Goal: Task Accomplishment & Management: Use online tool/utility

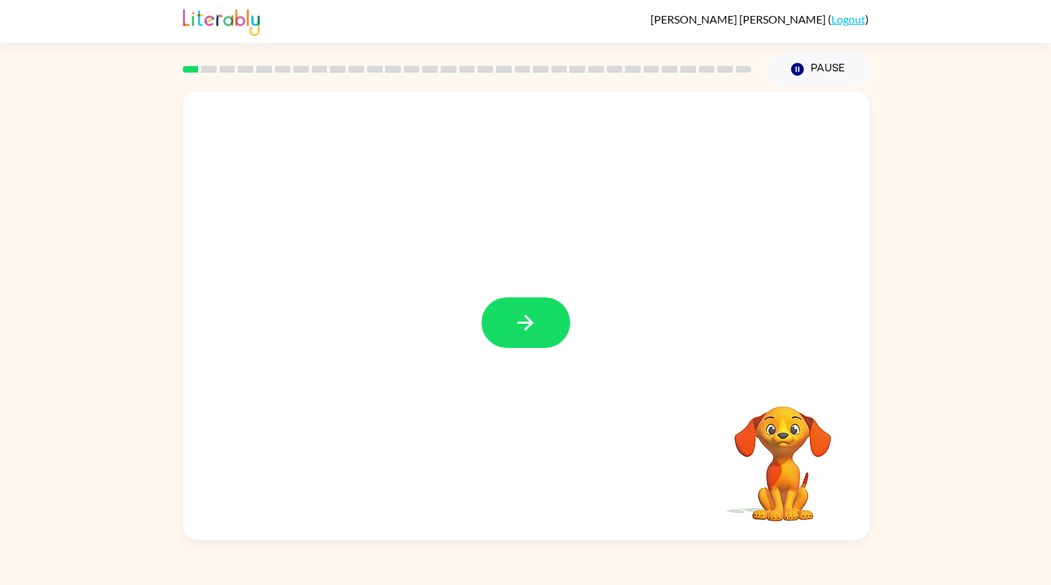
click at [537, 323] on button "button" at bounding box center [525, 322] width 89 height 51
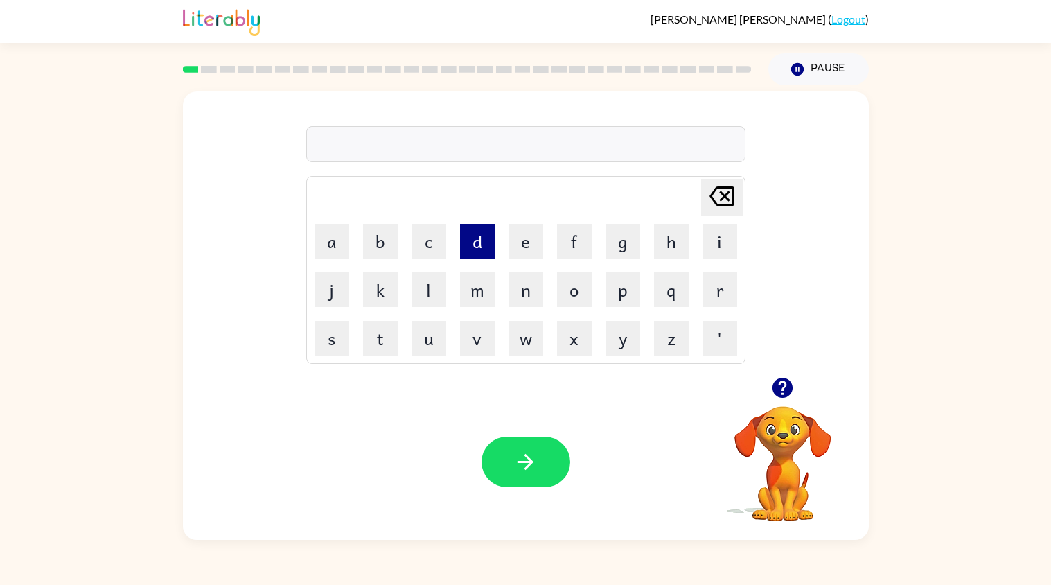
click at [483, 240] on button "d" at bounding box center [477, 241] width 35 height 35
click at [565, 292] on button "o" at bounding box center [574, 289] width 35 height 35
click at [478, 246] on button "d" at bounding box center [477, 241] width 35 height 35
click at [518, 249] on button "e" at bounding box center [525, 241] width 35 height 35
type button "e"
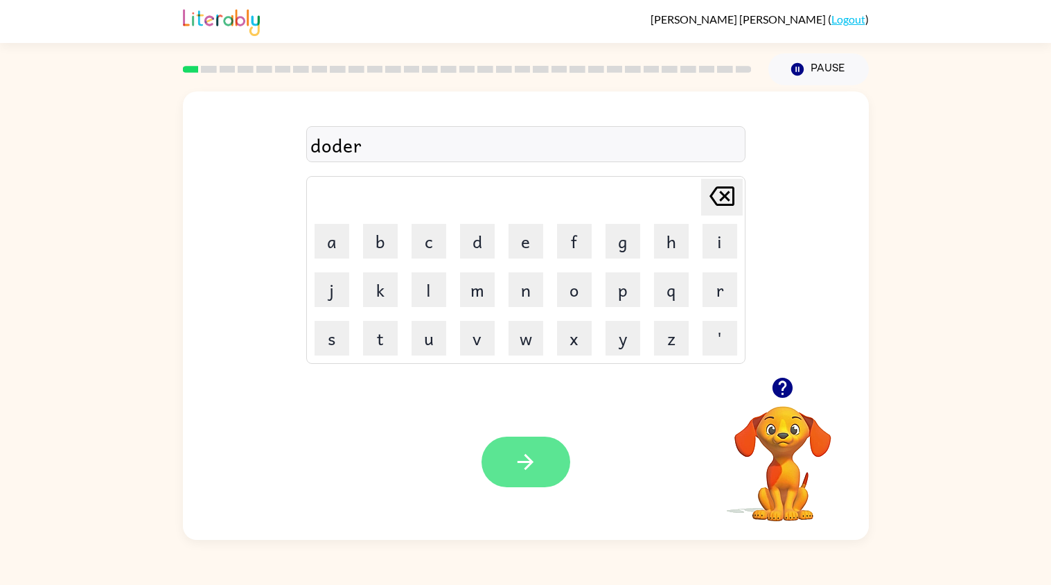
click at [487, 463] on button "button" at bounding box center [525, 461] width 89 height 51
click at [340, 152] on div at bounding box center [525, 144] width 439 height 36
click at [325, 142] on div at bounding box center [525, 144] width 439 height 36
click at [362, 152] on div "lock" at bounding box center [525, 144] width 431 height 29
click at [551, 466] on button "button" at bounding box center [525, 461] width 89 height 51
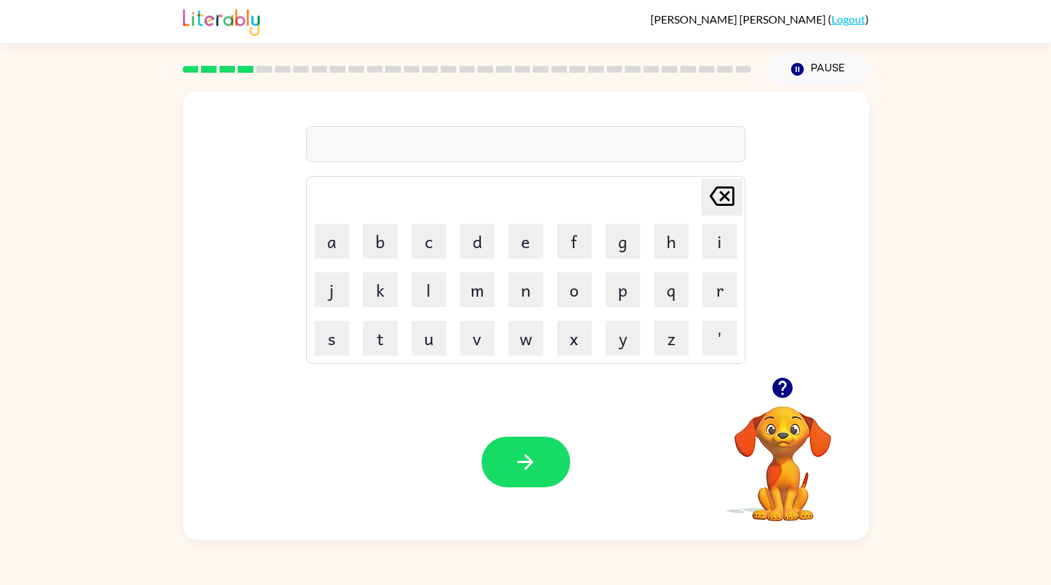
click at [319, 148] on div at bounding box center [525, 144] width 439 height 36
click at [332, 150] on div "ten" at bounding box center [525, 144] width 431 height 29
click at [330, 150] on div "ten" at bounding box center [525, 144] width 431 height 29
click at [331, 150] on div "ten" at bounding box center [525, 144] width 431 height 29
click at [337, 150] on div "ten" at bounding box center [525, 144] width 431 height 29
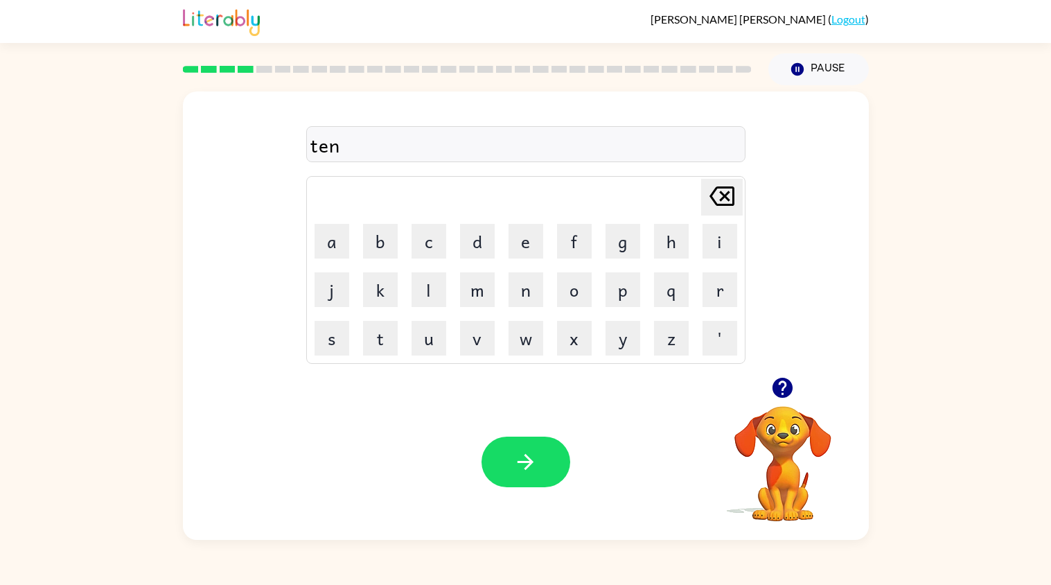
click at [347, 149] on div "ten" at bounding box center [525, 144] width 431 height 29
click at [727, 199] on icon "[PERSON_NAME] last character input" at bounding box center [721, 195] width 33 height 33
click at [335, 235] on button "a" at bounding box center [331, 241] width 35 height 35
click at [728, 198] on icon "[PERSON_NAME] last character input" at bounding box center [721, 195] width 33 height 33
click at [719, 205] on icon at bounding box center [721, 195] width 25 height 19
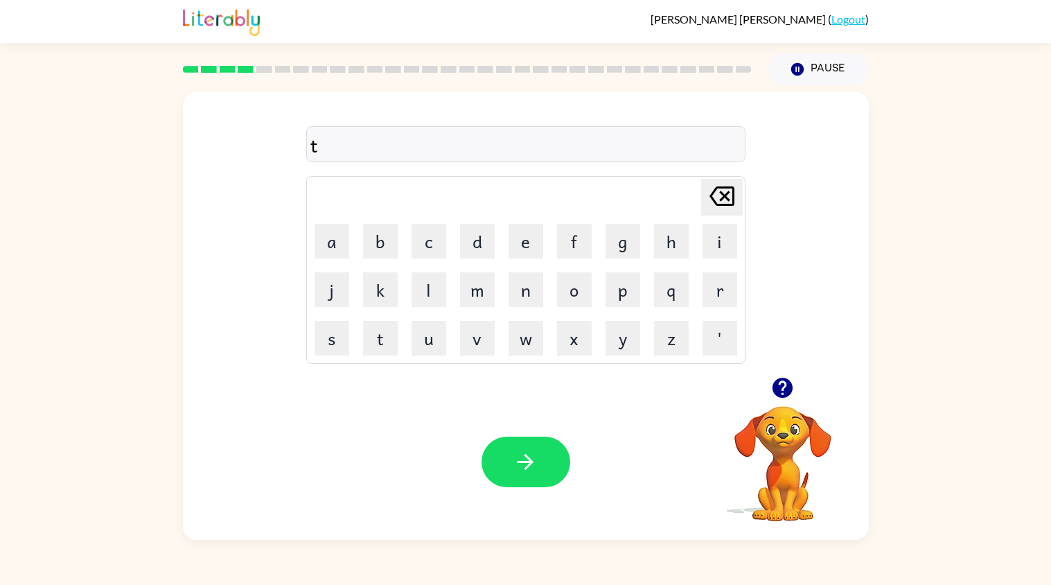
click at [722, 201] on icon "[PERSON_NAME] last character input" at bounding box center [721, 195] width 33 height 33
click at [783, 402] on button "button" at bounding box center [782, 387] width 35 height 35
click at [391, 341] on button "t" at bounding box center [380, 338] width 35 height 35
click at [531, 242] on button "e" at bounding box center [525, 241] width 35 height 35
click at [339, 252] on button "a" at bounding box center [331, 241] width 35 height 35
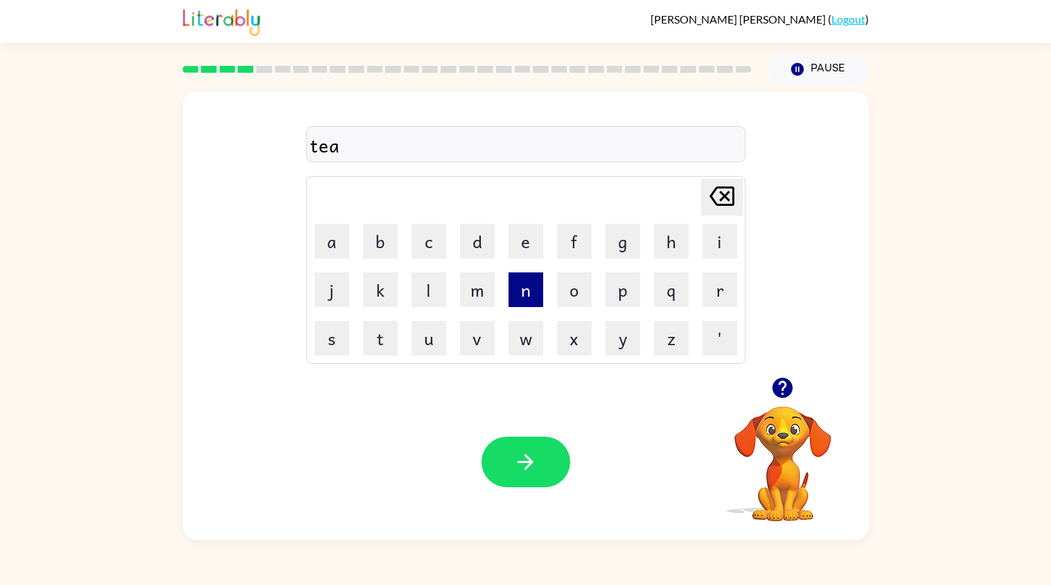
click at [533, 282] on button "n" at bounding box center [525, 289] width 35 height 35
click at [543, 440] on button "button" at bounding box center [525, 461] width 89 height 51
click at [320, 141] on div at bounding box center [525, 144] width 439 height 36
click at [528, 449] on icon "button" at bounding box center [525, 461] width 24 height 24
click at [540, 449] on button "button" at bounding box center [525, 461] width 89 height 51
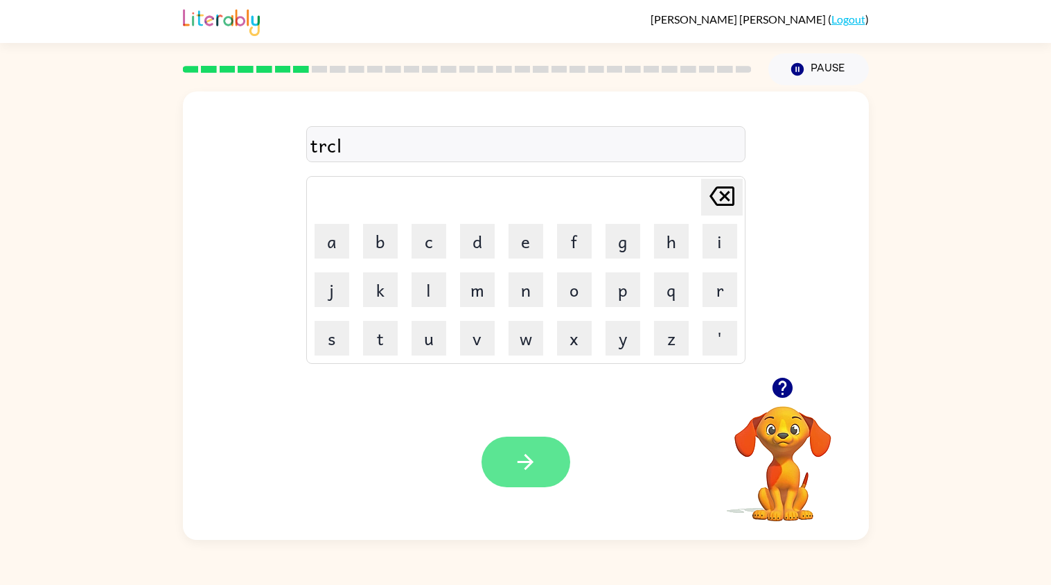
click at [509, 455] on button "button" at bounding box center [525, 461] width 89 height 51
click at [362, 146] on div "mroo" at bounding box center [525, 144] width 431 height 29
click at [358, 148] on div "mroo" at bounding box center [525, 144] width 431 height 29
click at [712, 186] on icon "[PERSON_NAME] last character input" at bounding box center [721, 195] width 33 height 33
click at [722, 201] on icon "[PERSON_NAME] last character input" at bounding box center [721, 195] width 33 height 33
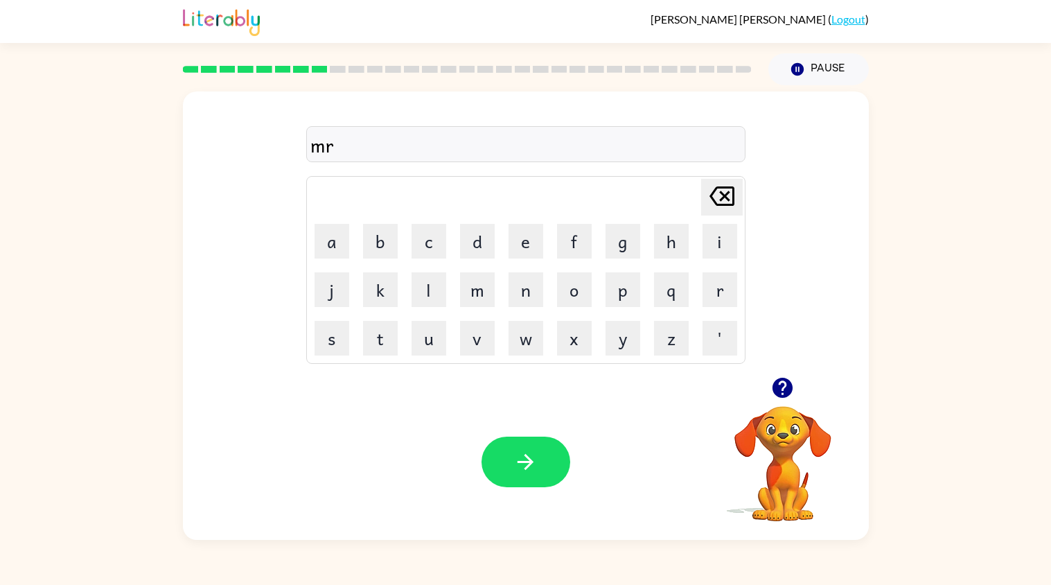
type button "delete"
click at [543, 470] on button "button" at bounding box center [525, 461] width 89 height 51
click at [778, 469] on video "Your browser must support playing .mp4 files to use Literably. Please try using…" at bounding box center [782, 453] width 139 height 139
click at [513, 301] on button "n" at bounding box center [525, 289] width 35 height 35
type button "n"
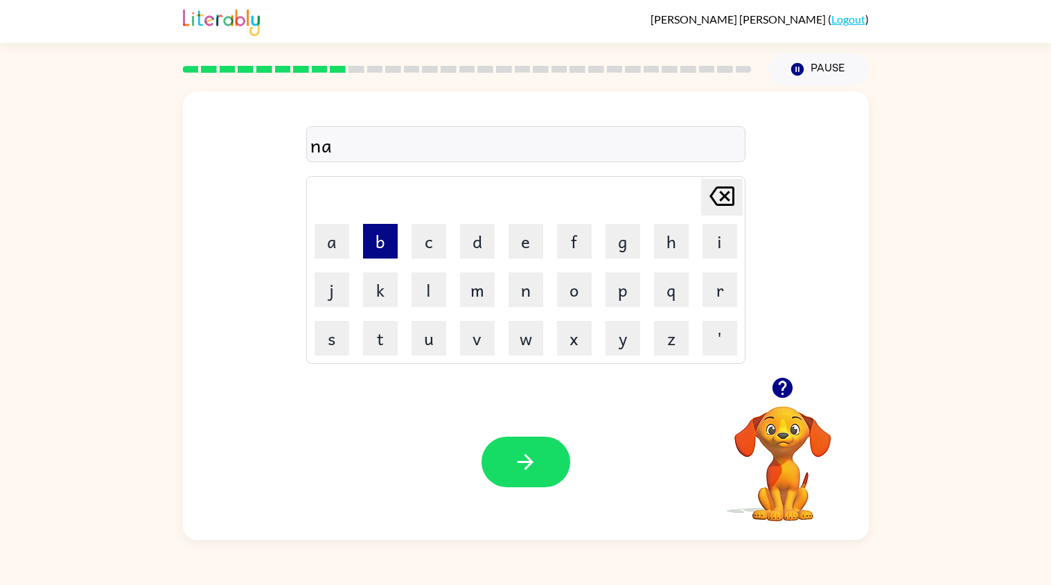
click at [384, 249] on button "b" at bounding box center [380, 241] width 35 height 35
click at [722, 192] on icon "[PERSON_NAME] last character input" at bounding box center [721, 195] width 33 height 33
click at [491, 246] on button "d" at bounding box center [477, 241] width 35 height 35
type button "d"
click at [345, 226] on button "a" at bounding box center [331, 241] width 35 height 35
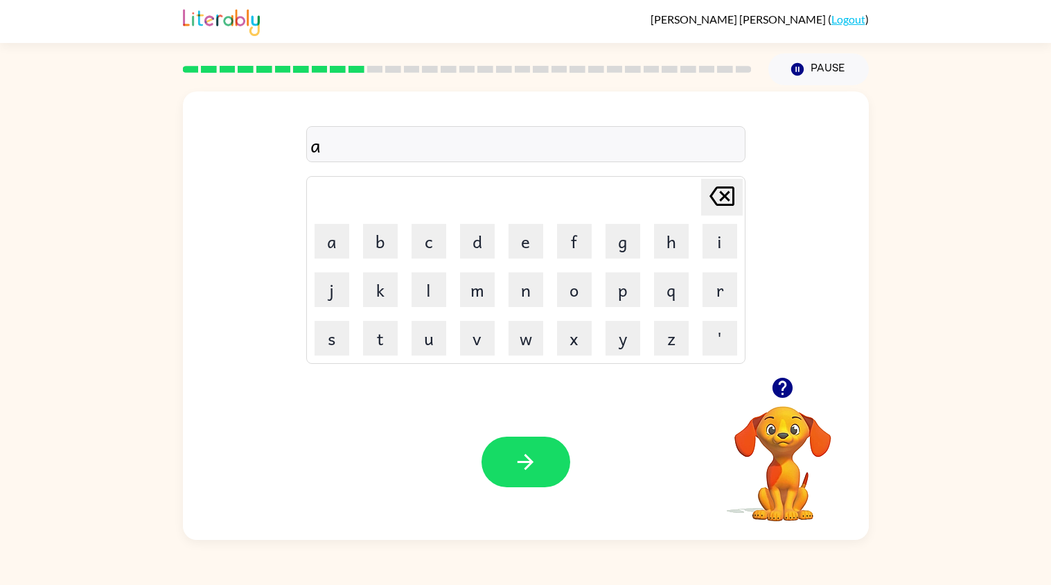
type button "a"
click at [388, 231] on button "b" at bounding box center [380, 241] width 35 height 35
click at [526, 249] on button "e" at bounding box center [525, 241] width 35 height 35
click at [381, 238] on button "b" at bounding box center [380, 241] width 35 height 35
type button "b"
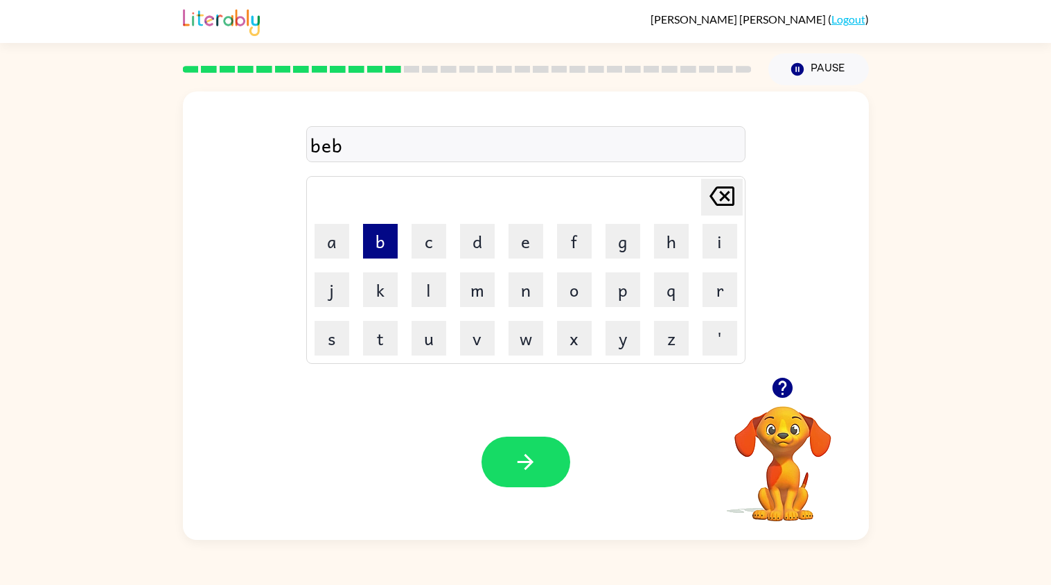
click at [363, 224] on button "b" at bounding box center [380, 241] width 35 height 35
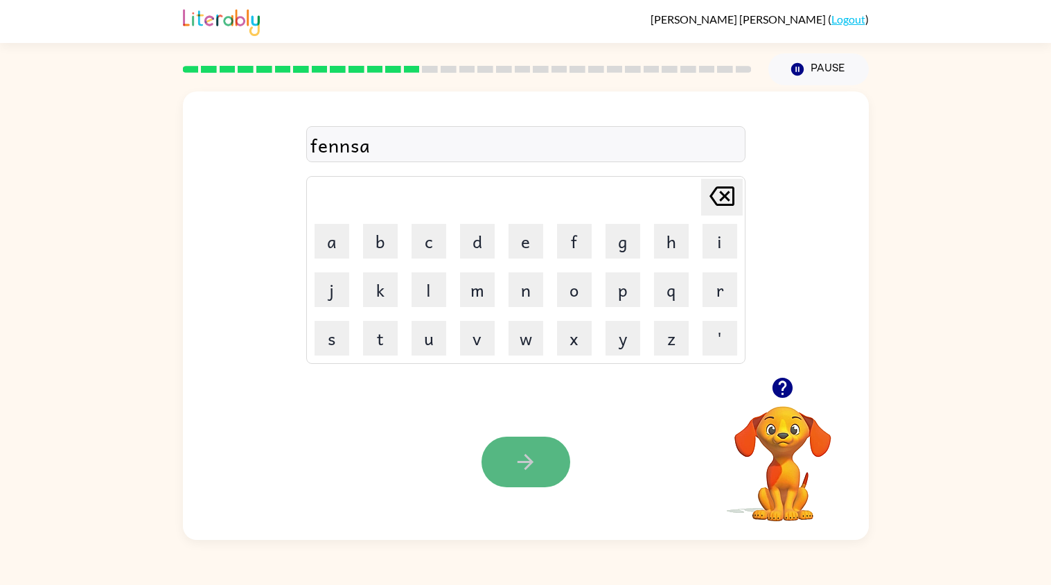
click at [539, 440] on button "button" at bounding box center [525, 461] width 89 height 51
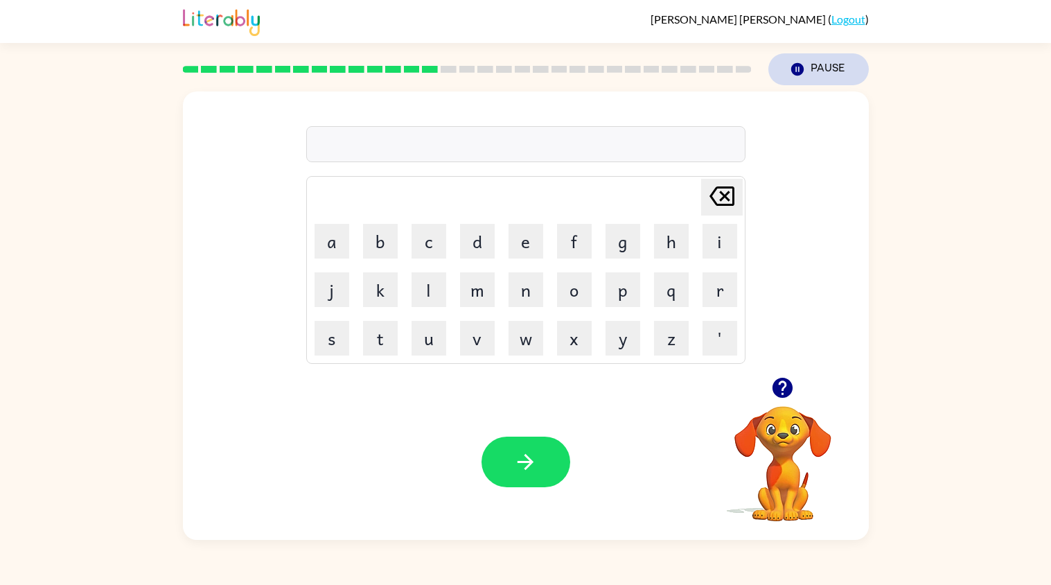
click at [803, 64] on icon "Pause" at bounding box center [797, 69] width 15 height 15
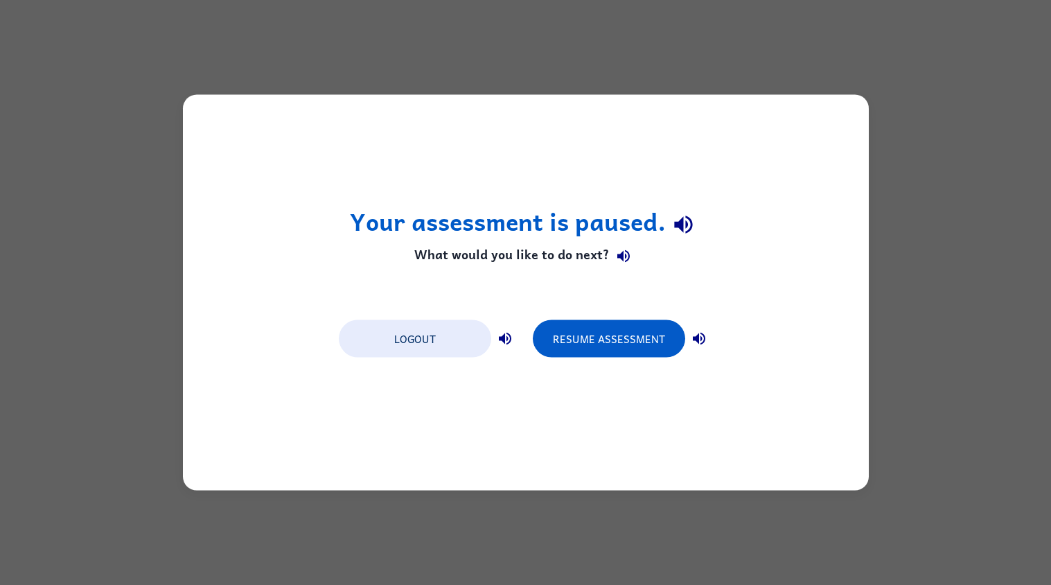
click at [192, 391] on div "Your assessment is paused. What would you like to do next? Logout Resume Assess…" at bounding box center [526, 292] width 686 height 395
click at [185, 394] on div "Your assessment is paused. What would you like to do next? Logout Resume Assess…" at bounding box center [526, 292] width 686 height 395
click at [839, 256] on div "Your assessment is paused. What would you like to do next? Logout Resume Assess…" at bounding box center [526, 292] width 686 height 395
click at [212, 445] on div "Your assessment is paused. What would you like to do next? Logout Resume Assess…" at bounding box center [526, 292] width 686 height 395
click at [672, 339] on button "Resume Assessment" at bounding box center [609, 338] width 152 height 37
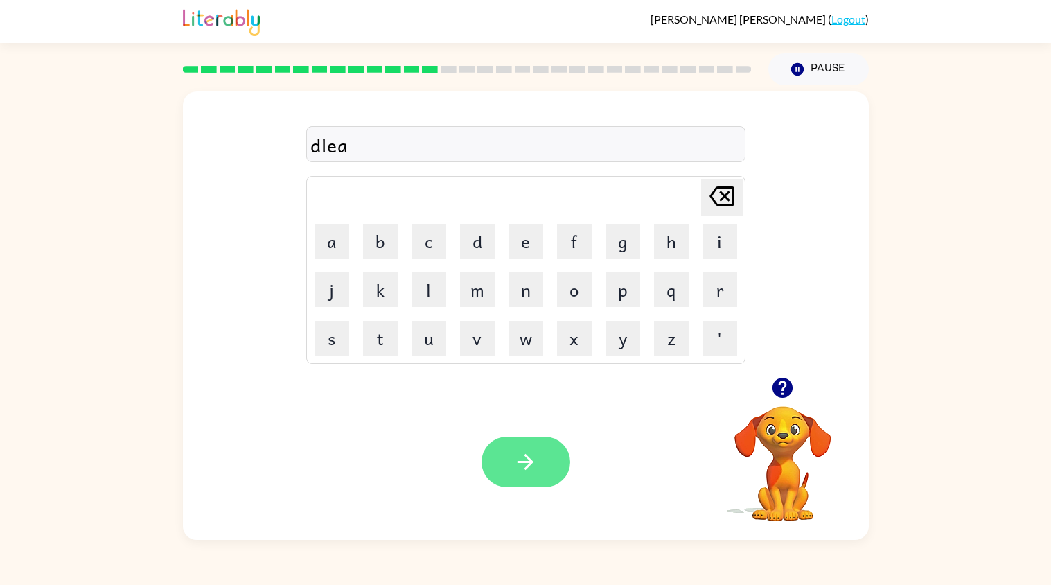
click at [525, 450] on icon "button" at bounding box center [525, 461] width 24 height 24
click at [556, 474] on button "button" at bounding box center [525, 461] width 89 height 51
click at [499, 479] on button "button" at bounding box center [525, 461] width 89 height 51
click at [764, 437] on video "Your browser must support playing .mp4 files to use Literably. Please try using…" at bounding box center [782, 453] width 139 height 139
click at [785, 393] on icon "button" at bounding box center [782, 387] width 20 height 20
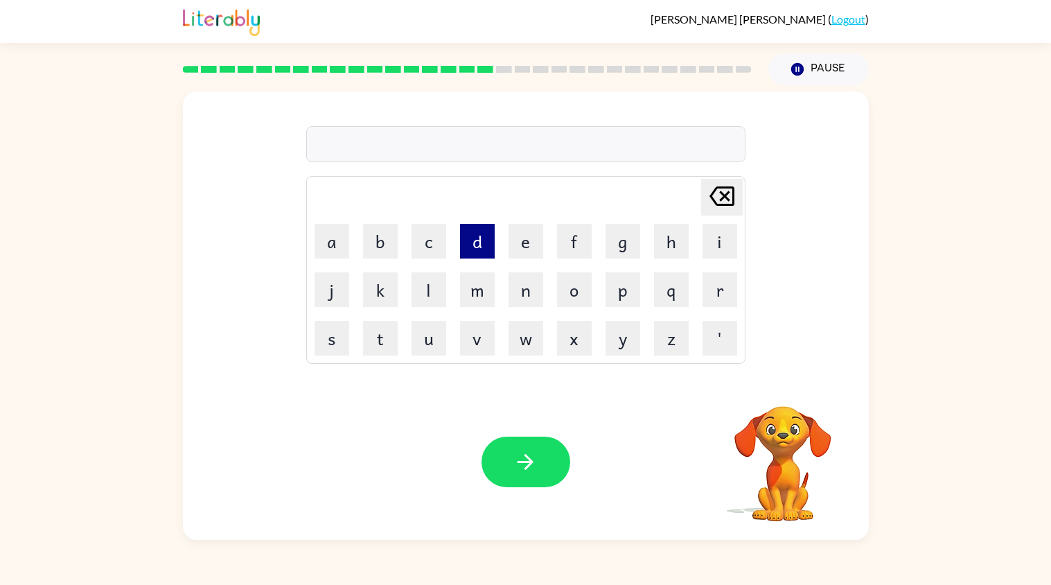
click at [477, 247] on button "d" at bounding box center [477, 241] width 35 height 35
click at [706, 204] on icon "[PERSON_NAME] last character input" at bounding box center [721, 195] width 33 height 33
click at [381, 238] on button "b" at bounding box center [380, 241] width 35 height 35
type button "b"
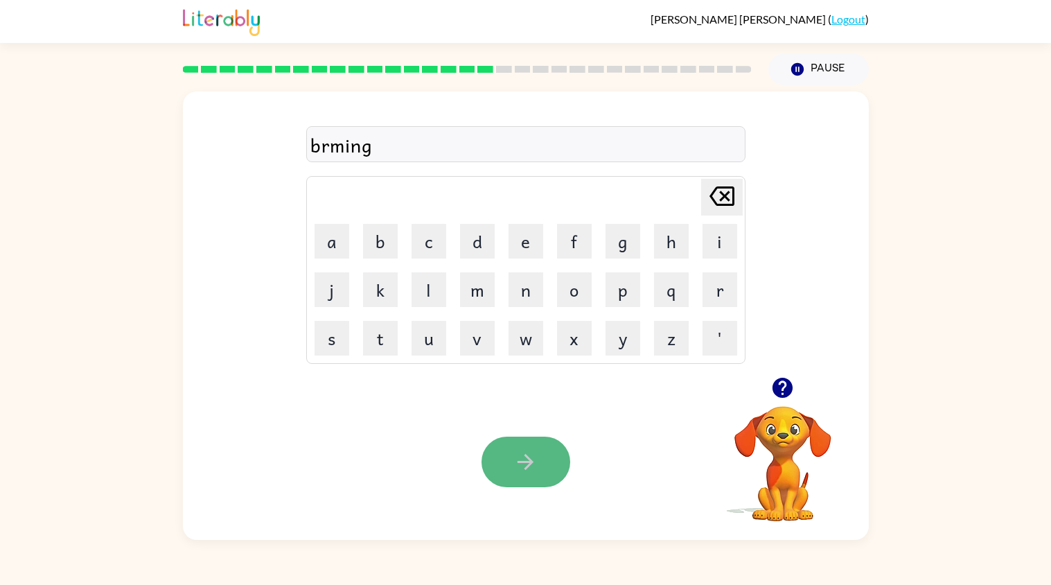
click at [516, 458] on icon "button" at bounding box center [525, 461] width 24 height 24
click at [528, 465] on icon "button" at bounding box center [525, 462] width 16 height 16
click at [553, 472] on button "button" at bounding box center [525, 461] width 89 height 51
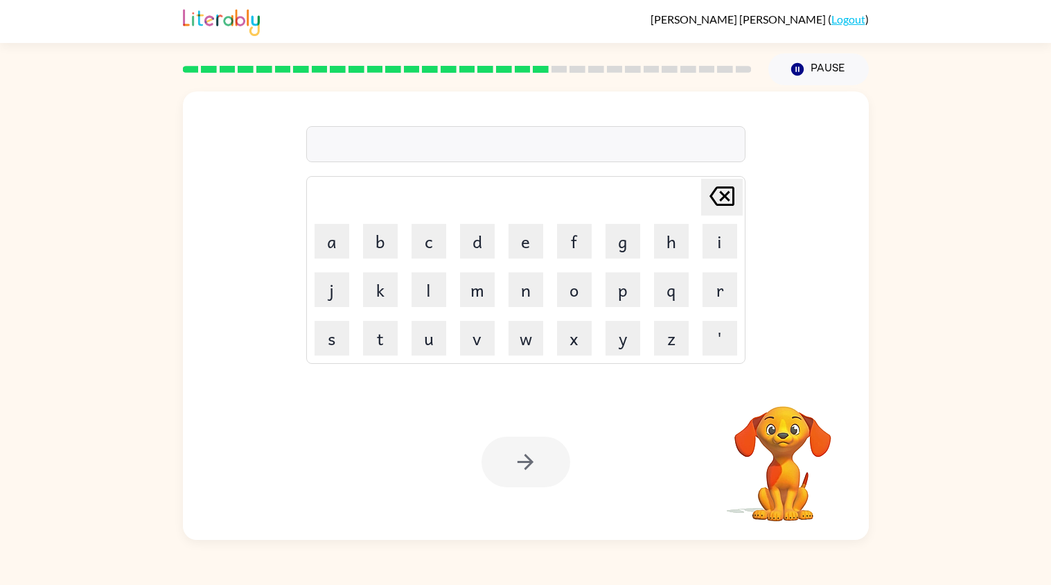
click at [260, 347] on div "[PERSON_NAME] last character input a b c d e f g h i j k l m n o p q r s t u v …" at bounding box center [526, 233] width 686 height 285
click at [554, 77] on div at bounding box center [467, 69] width 585 height 48
click at [571, 80] on div at bounding box center [467, 69] width 585 height 48
click at [592, 79] on div at bounding box center [467, 69] width 585 height 48
click at [613, 81] on div at bounding box center [467, 69] width 585 height 48
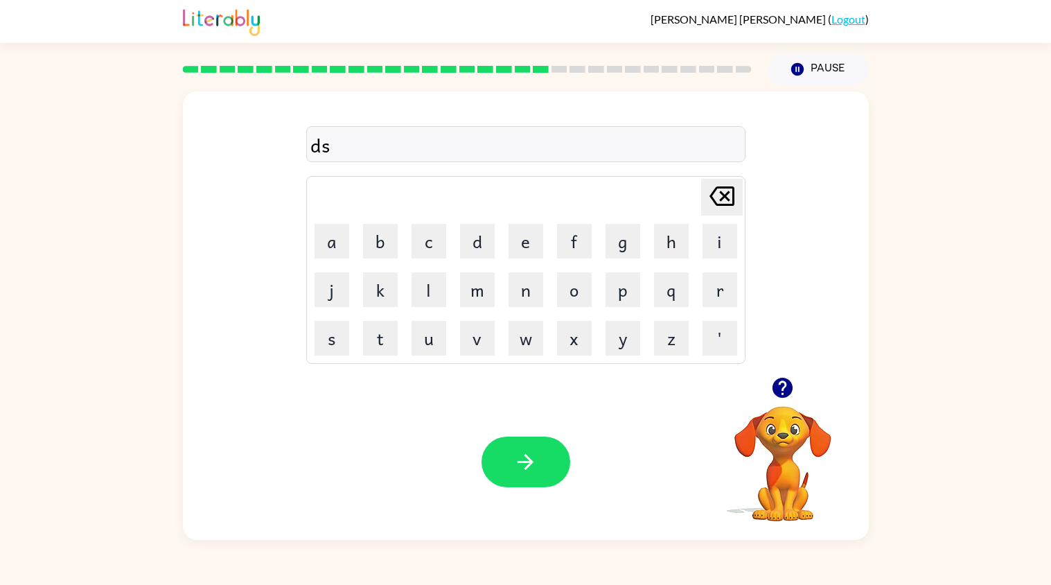
click at [625, 84] on div at bounding box center [467, 69] width 585 height 48
click at [643, 84] on div at bounding box center [467, 69] width 585 height 48
click at [777, 387] on icon "button" at bounding box center [782, 387] width 20 height 20
click at [386, 248] on button "b" at bounding box center [380, 241] width 35 height 35
click at [720, 206] on icon at bounding box center [721, 195] width 25 height 19
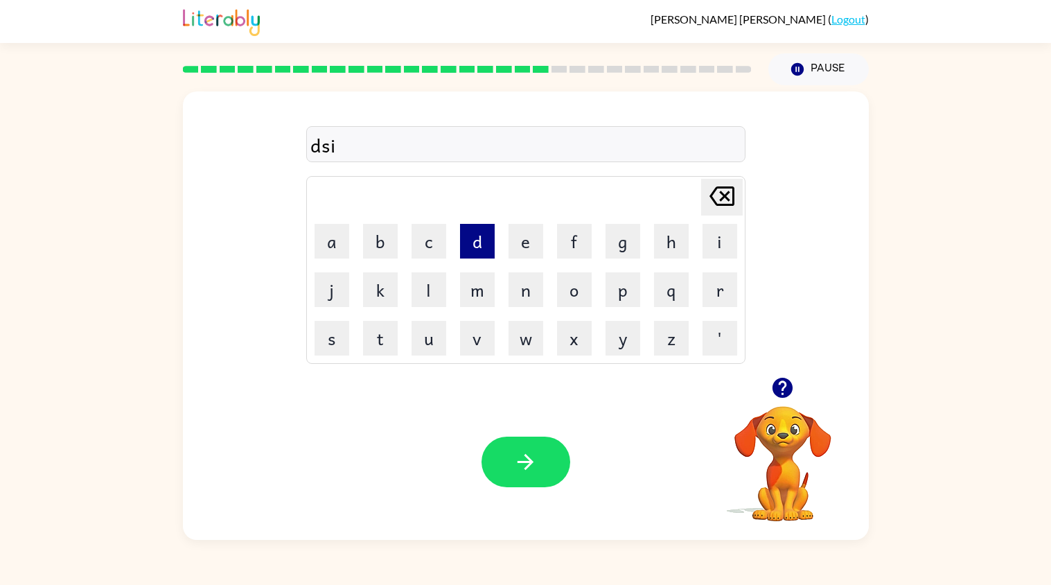
click at [482, 242] on button "d" at bounding box center [477, 241] width 35 height 35
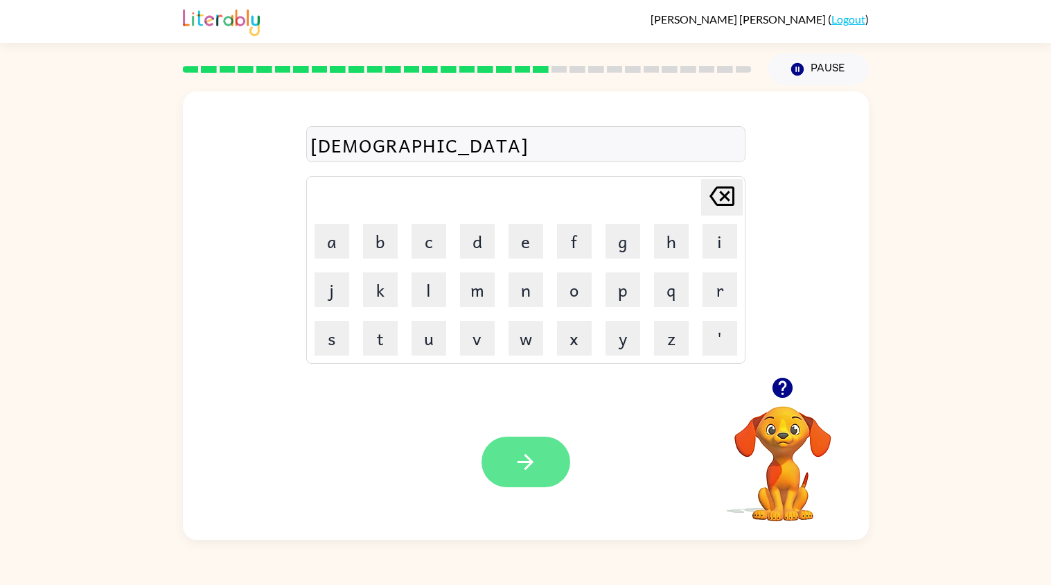
click at [530, 444] on button "button" at bounding box center [525, 461] width 89 height 51
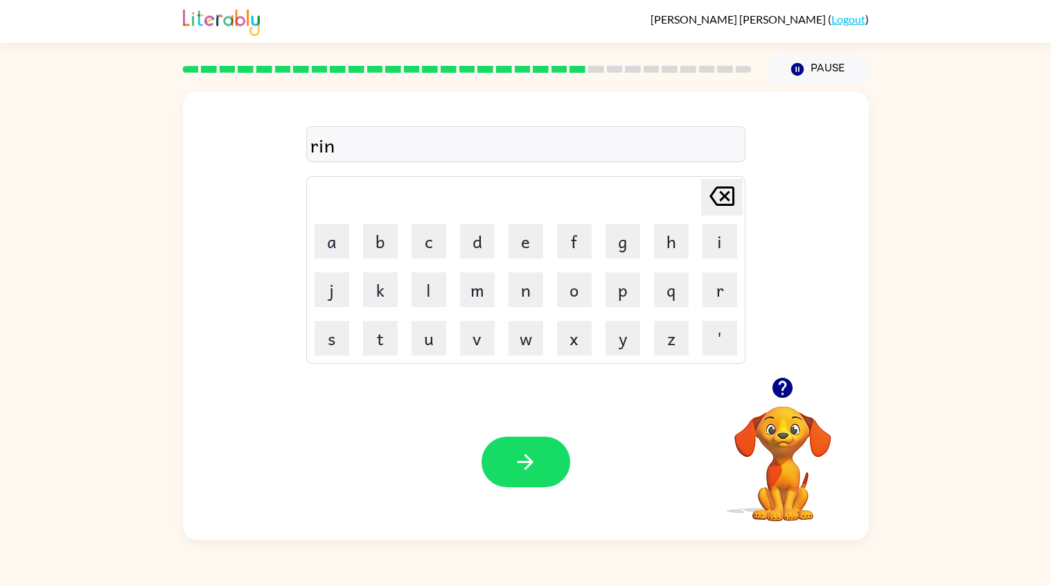
click at [348, 153] on div "rin" at bounding box center [525, 144] width 431 height 29
click at [733, 199] on icon "[PERSON_NAME] last character input" at bounding box center [721, 195] width 33 height 33
type button "delete"
click at [711, 189] on icon "[PERSON_NAME] last character input" at bounding box center [721, 195] width 33 height 33
click at [720, 203] on icon "[PERSON_NAME] last character input" at bounding box center [721, 195] width 33 height 33
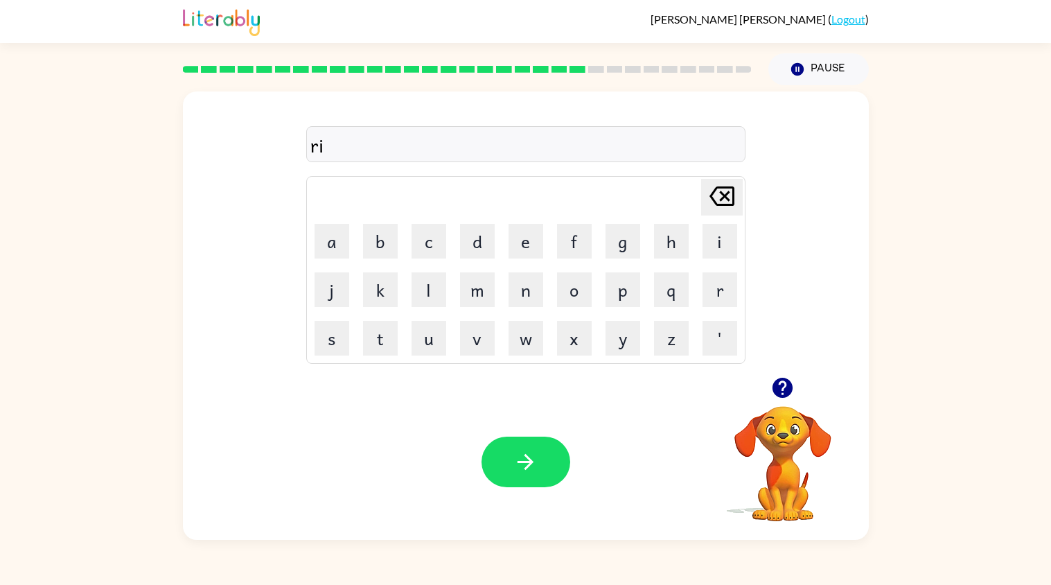
click at [720, 214] on div "[PERSON_NAME] last character input" at bounding box center [721, 196] width 33 height 35
click at [520, 460] on icon "button" at bounding box center [525, 461] width 24 height 24
click at [544, 455] on button "button" at bounding box center [525, 461] width 89 height 51
click at [515, 453] on icon "button" at bounding box center [525, 461] width 24 height 24
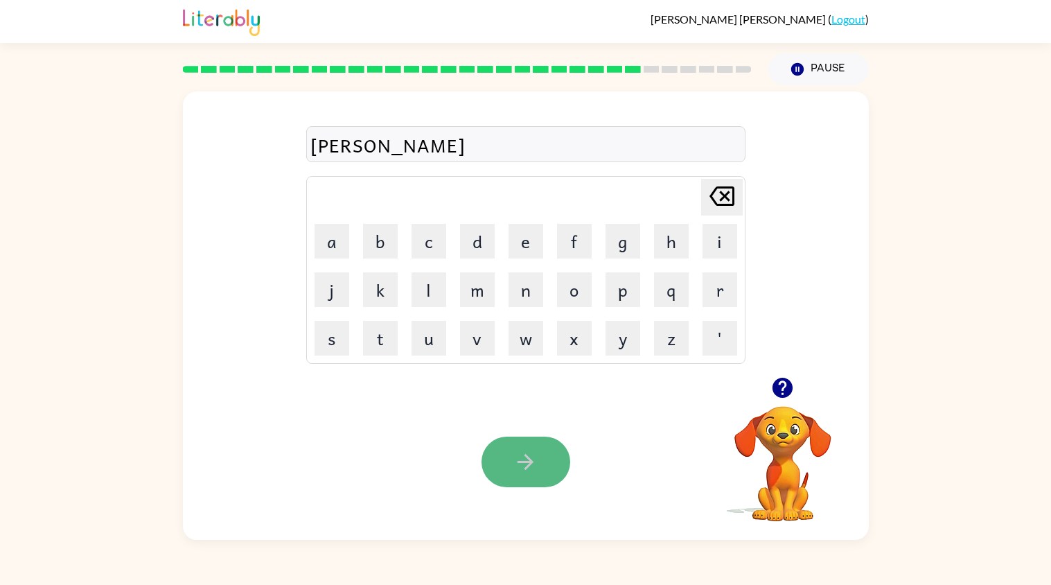
click at [551, 457] on button "button" at bounding box center [525, 461] width 89 height 51
click at [528, 464] on icon "button" at bounding box center [525, 462] width 16 height 16
click at [543, 468] on button "button" at bounding box center [525, 461] width 89 height 51
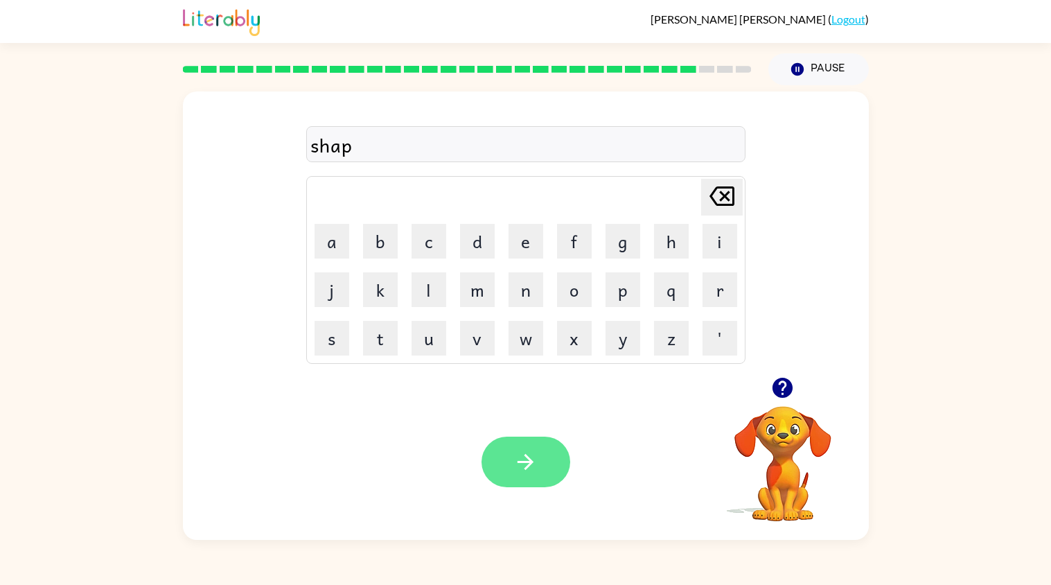
click at [506, 445] on button "button" at bounding box center [525, 461] width 89 height 51
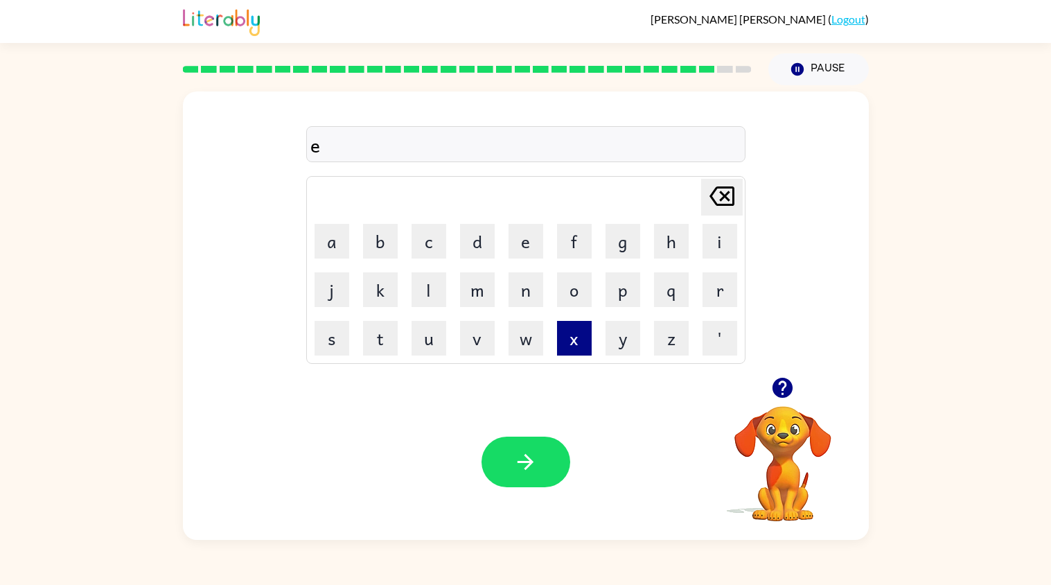
click at [575, 332] on button "x" at bounding box center [574, 338] width 35 height 35
type button "x"
click at [525, 454] on icon "button" at bounding box center [525, 462] width 16 height 16
click at [385, 244] on button "b" at bounding box center [380, 241] width 35 height 35
type button "b"
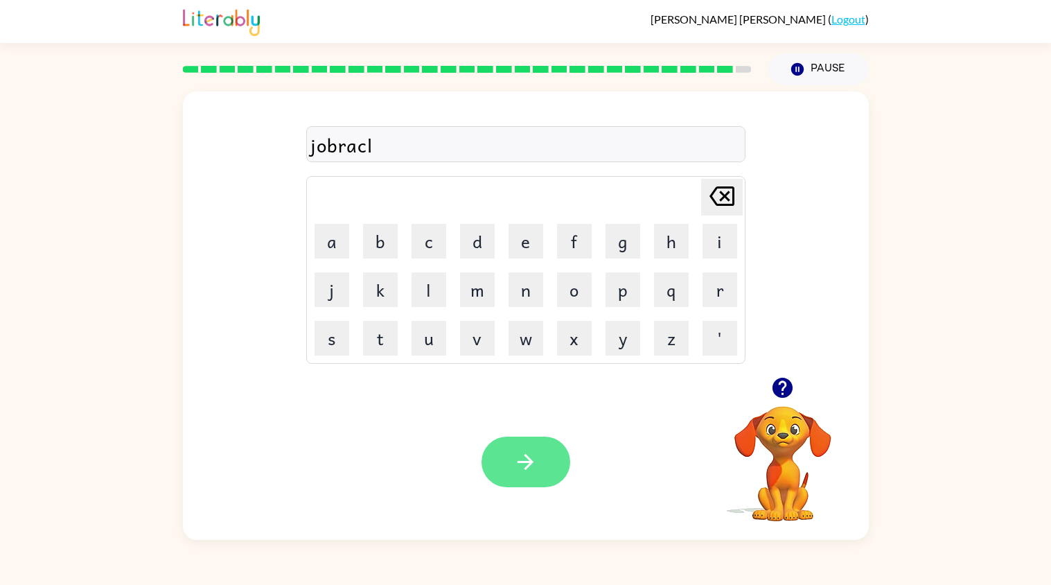
click at [519, 438] on button "button" at bounding box center [525, 461] width 89 height 51
